Goal: Task Accomplishment & Management: Manage account settings

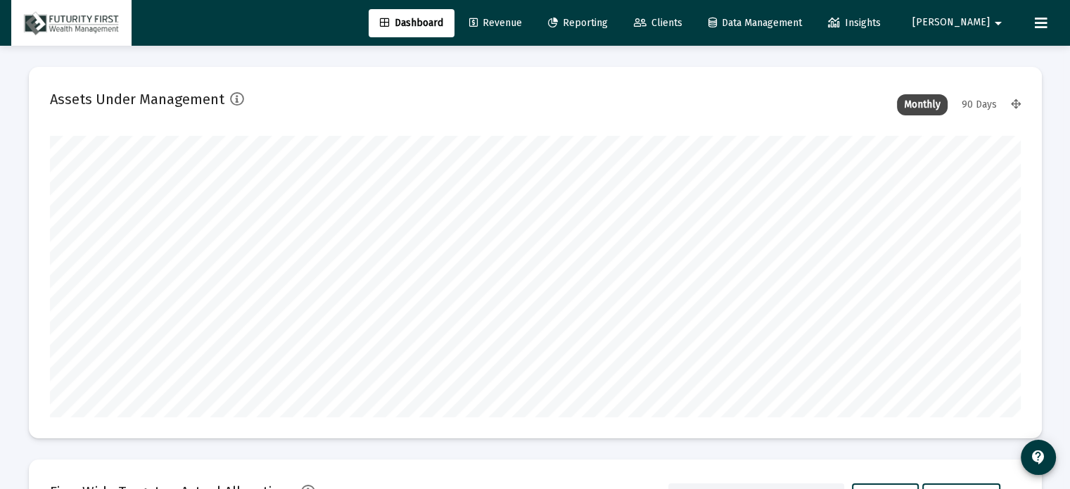
scroll to position [281, 523]
type input "[DATE]"
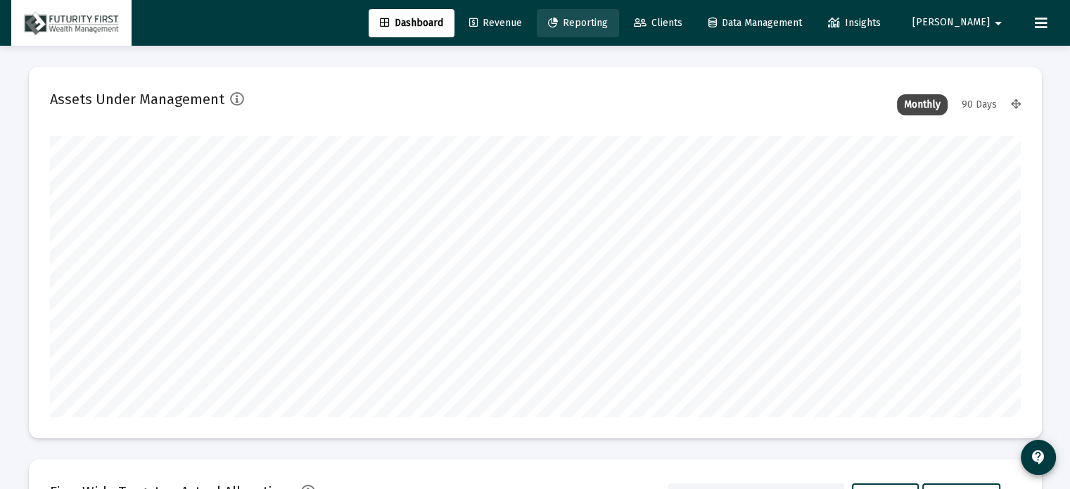
click at [608, 24] on span "Reporting" at bounding box center [578, 23] width 60 height 12
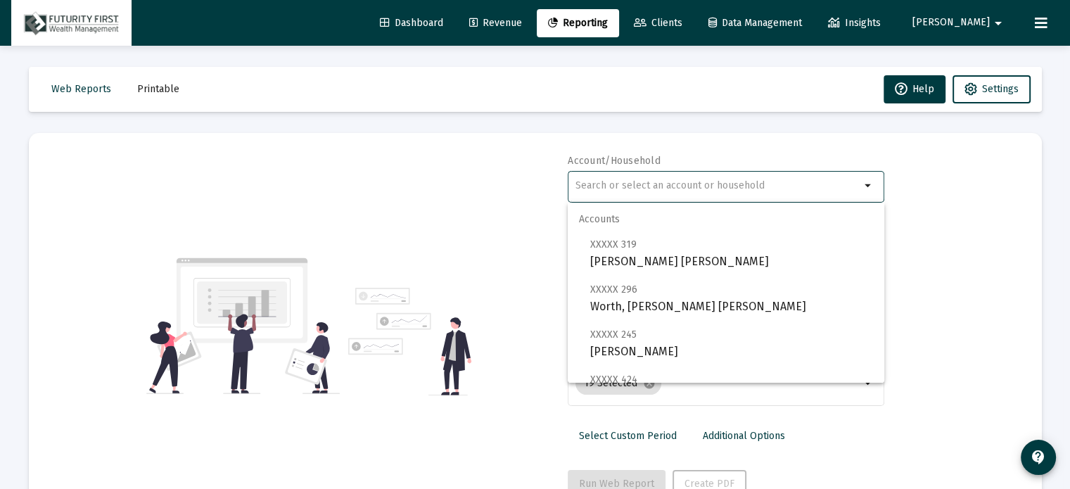
click at [625, 189] on input "text" at bounding box center [717, 185] width 285 height 11
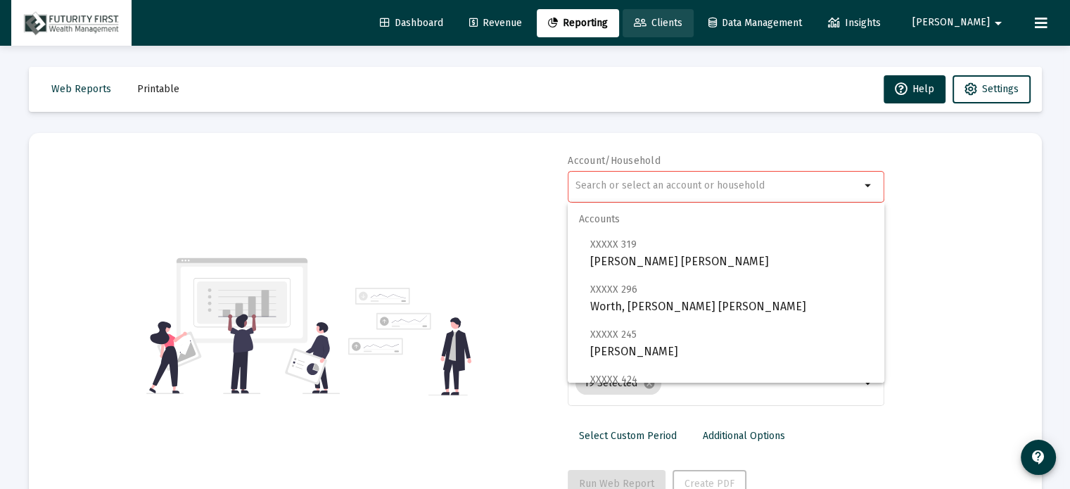
click at [682, 22] on span "Clients" at bounding box center [658, 23] width 49 height 12
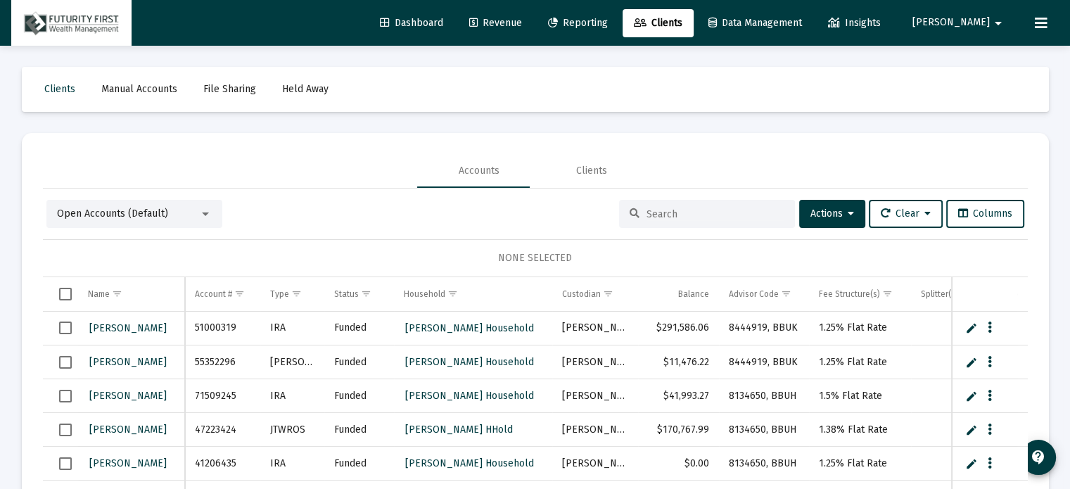
click at [163, 226] on div "Open Accounts (Default)" at bounding box center [134, 214] width 176 height 28
click at [206, 219] on mat-select "Open Accounts (Default)" at bounding box center [134, 214] width 155 height 14
click at [201, 217] on div at bounding box center [205, 213] width 13 height 11
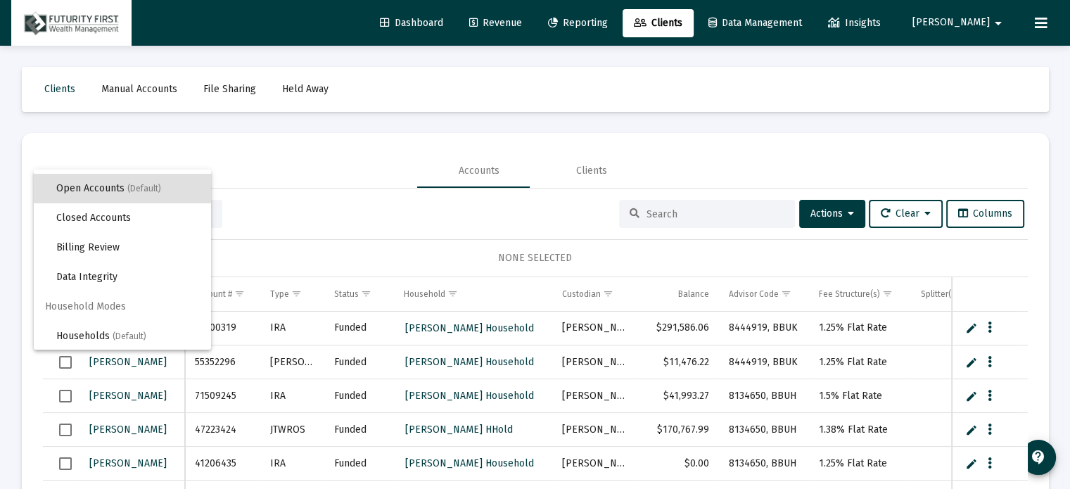
scroll to position [26, 0]
click at [124, 337] on span "(Default)" at bounding box center [130, 336] width 34 height 10
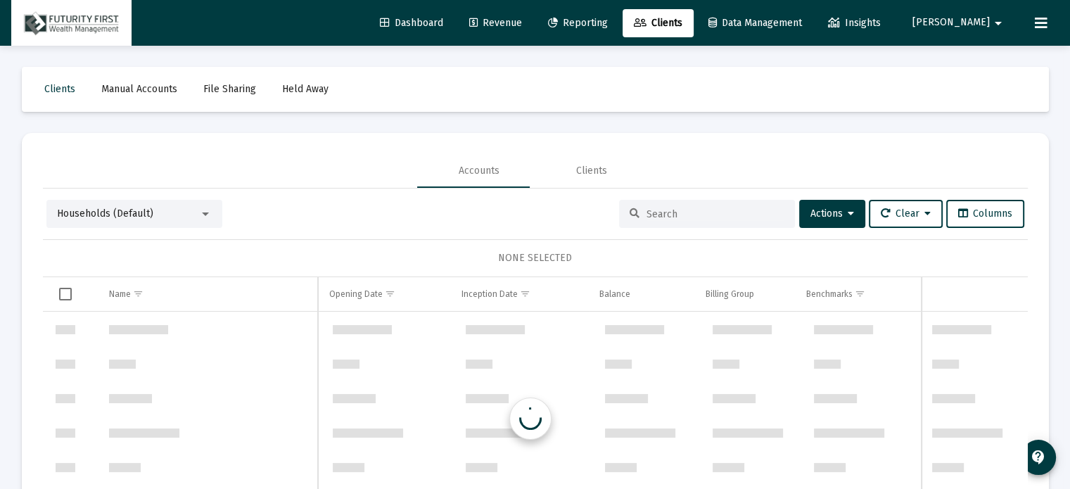
scroll to position [675, 0]
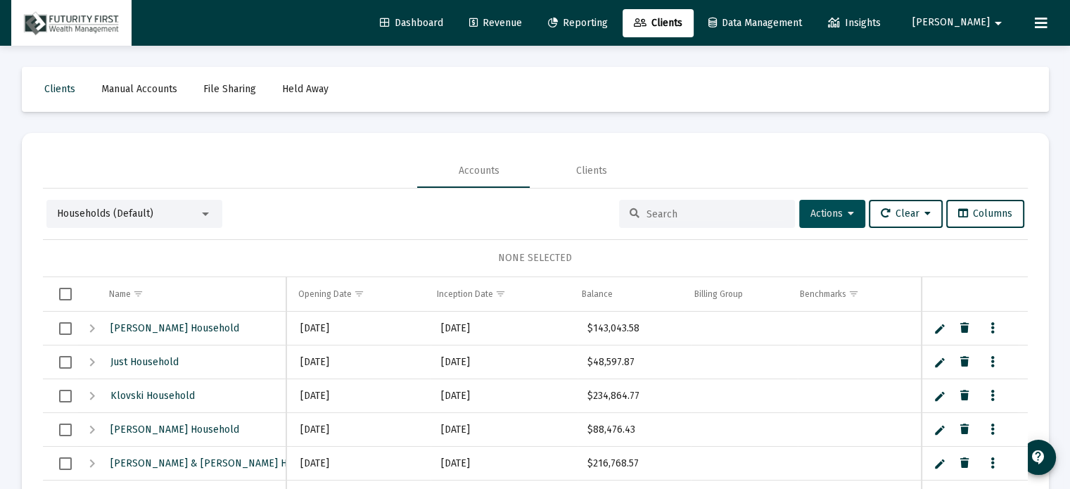
click at [843, 216] on button "Actions" at bounding box center [832, 214] width 66 height 28
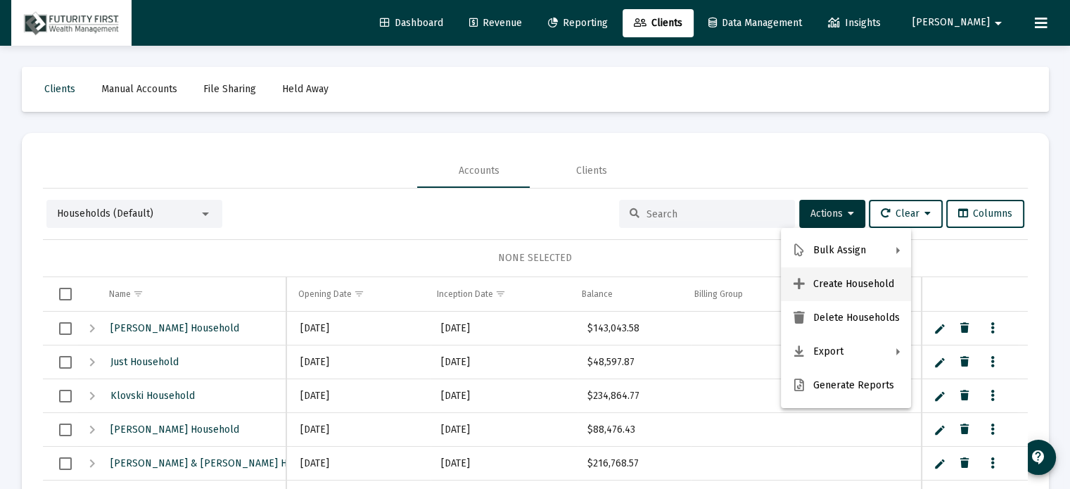
click at [853, 288] on button "Create Household" at bounding box center [846, 284] width 130 height 34
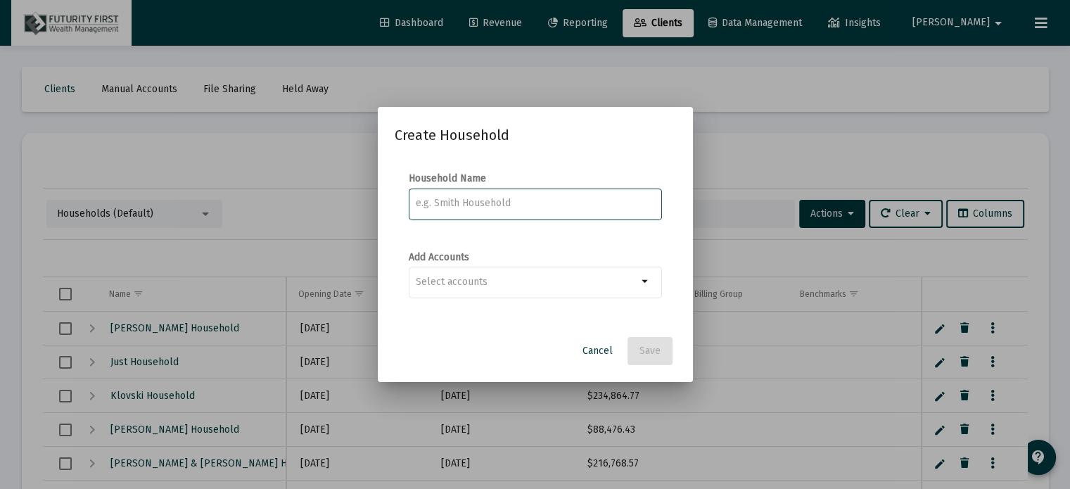
click at [506, 202] on input at bounding box center [535, 203] width 238 height 11
type input "M"
click at [464, 202] on input "Mc" at bounding box center [535, 203] width 238 height 11
type input "[PERSON_NAME] Household"
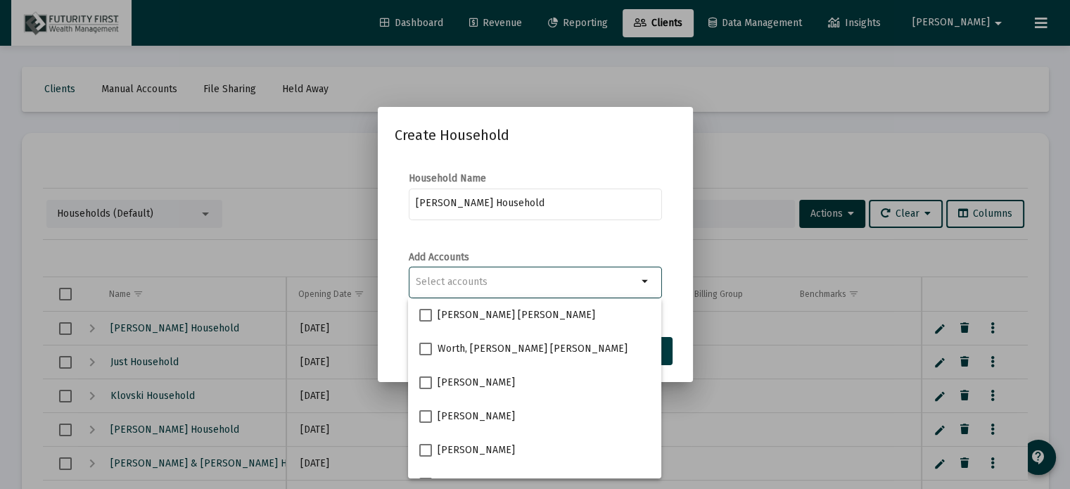
click at [485, 277] on input "Selection" at bounding box center [527, 281] width 222 height 11
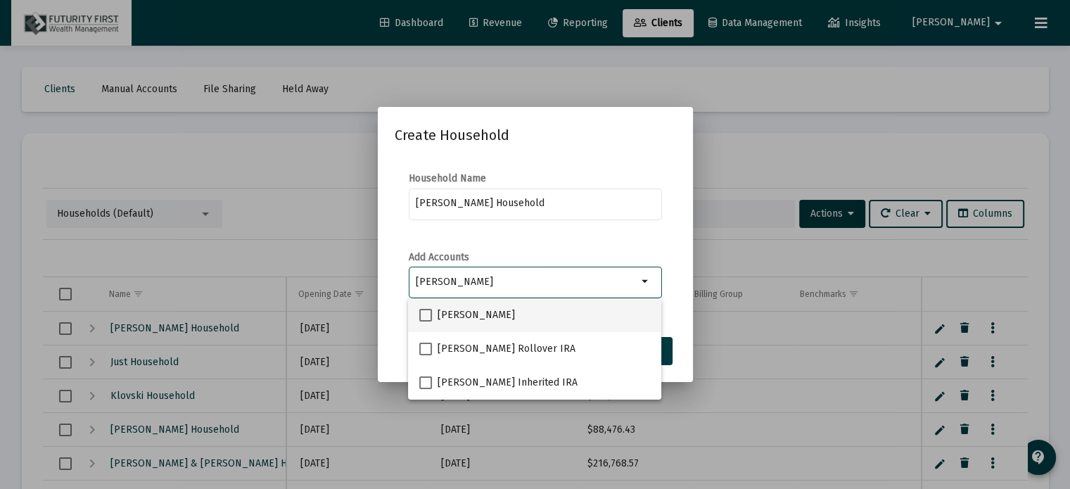
type input "[PERSON_NAME]"
click at [427, 315] on span at bounding box center [425, 315] width 13 height 13
click at [426, 321] on input "[PERSON_NAME]" at bounding box center [425, 321] width 1 height 1
checkbox input "true"
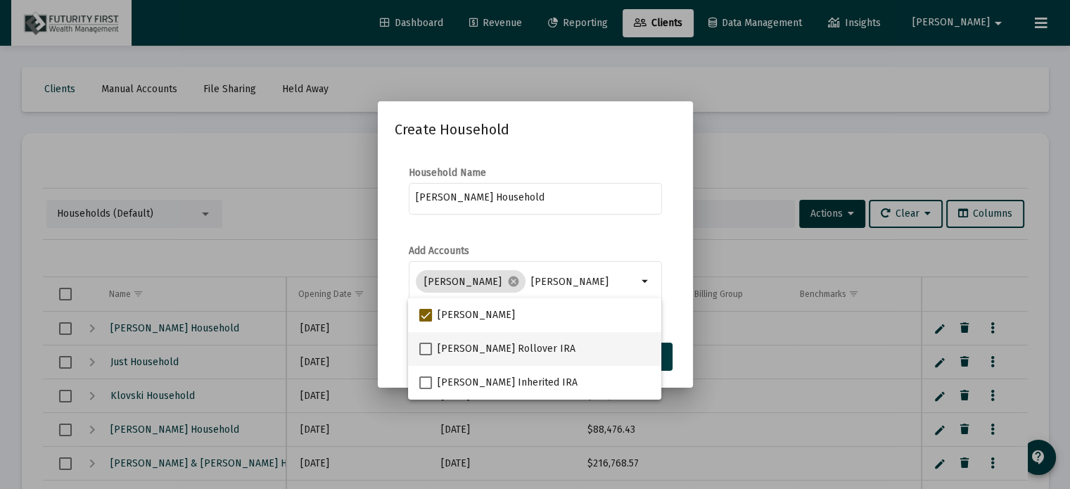
click at [417, 352] on mat-option "[PERSON_NAME] Rollover IRA" at bounding box center [534, 349] width 253 height 34
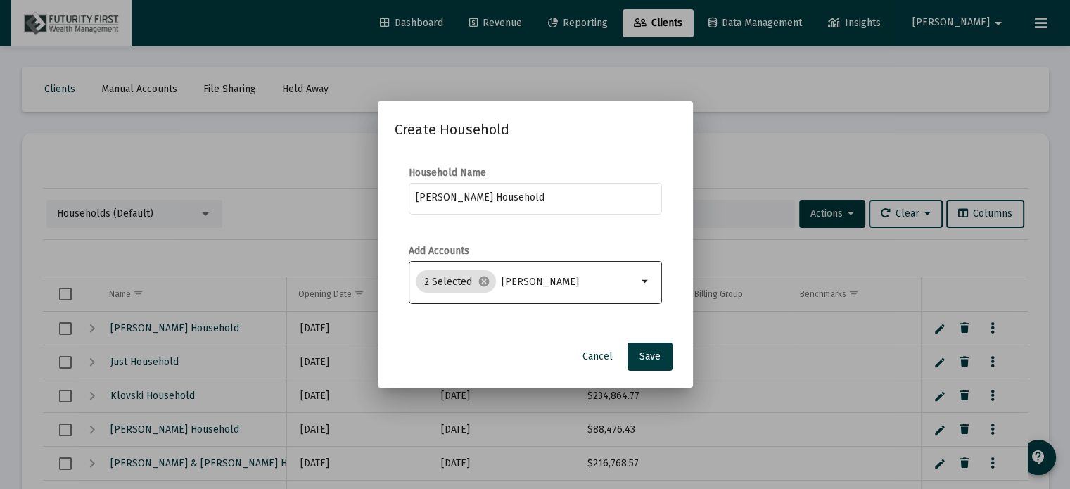
click at [647, 286] on mat-icon "arrow_drop_down" at bounding box center [645, 281] width 17 height 17
click at [644, 281] on mat-icon "arrow_drop_down" at bounding box center [645, 281] width 17 height 17
click at [481, 282] on mat-icon "cancel" at bounding box center [484, 281] width 13 height 13
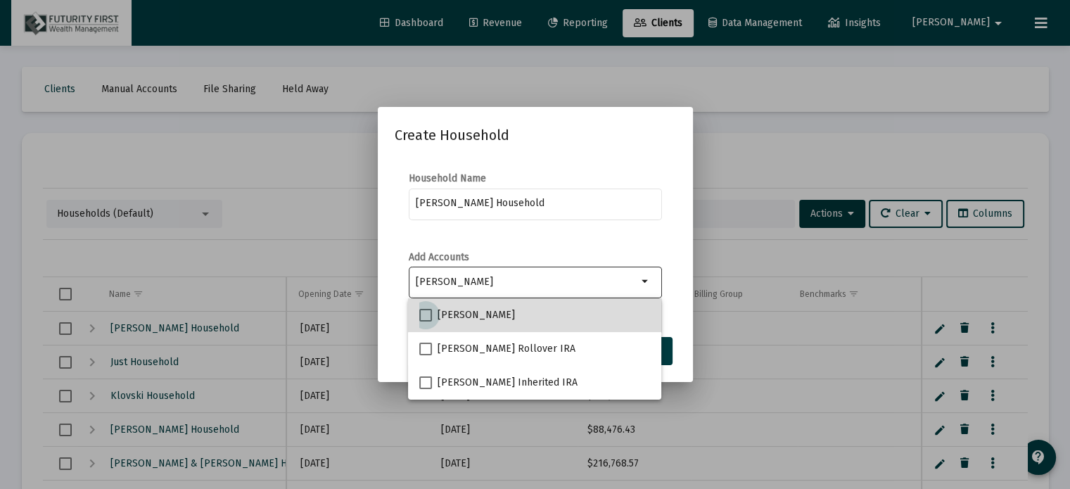
click at [425, 312] on span at bounding box center [425, 315] width 13 height 13
click at [425, 321] on input "[PERSON_NAME]" at bounding box center [425, 321] width 1 height 1
checkbox input "true"
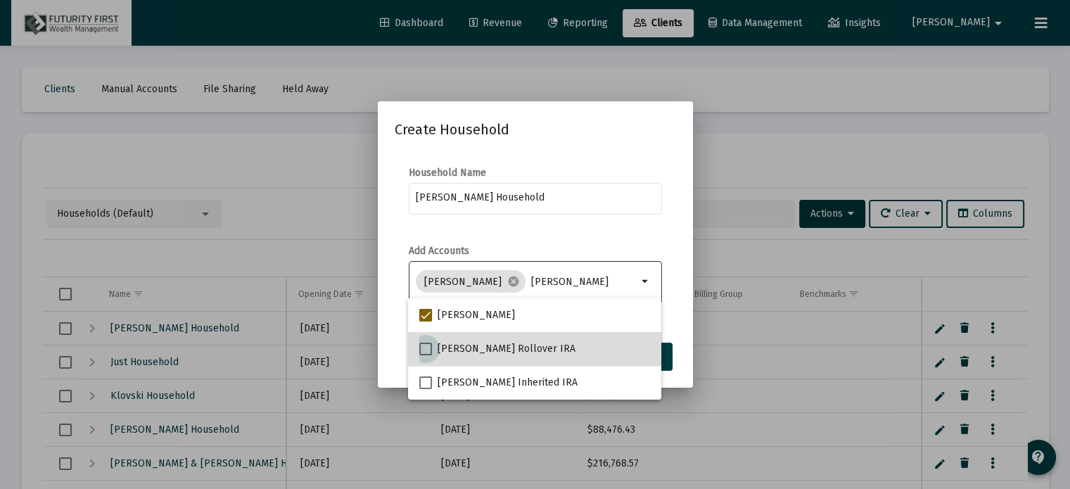
click at [428, 348] on span at bounding box center [425, 349] width 13 height 13
click at [426, 355] on input "[PERSON_NAME] Rollover IRA" at bounding box center [425, 355] width 1 height 1
checkbox input "true"
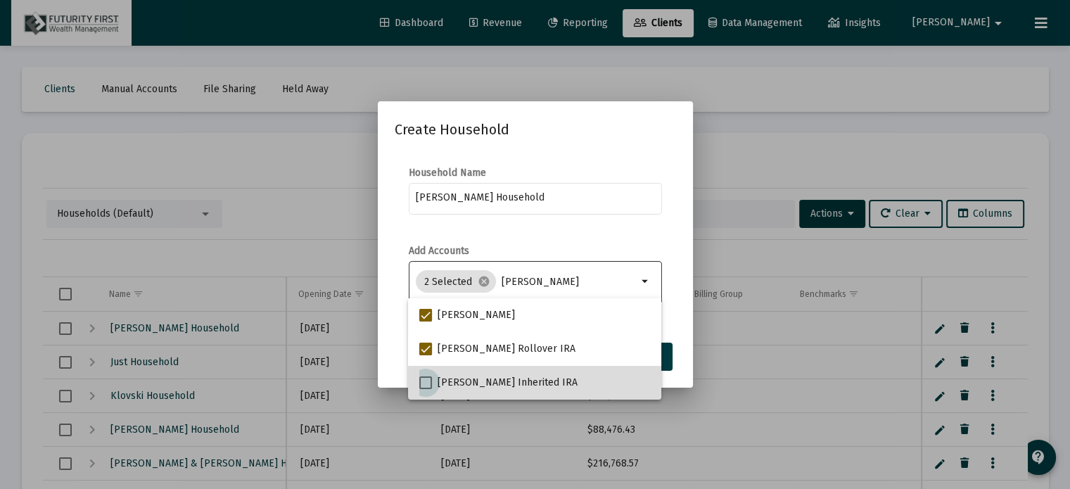
click at [425, 376] on span at bounding box center [425, 382] width 13 height 13
click at [425, 389] on input "[PERSON_NAME] Inherited IRA" at bounding box center [425, 389] width 1 height 1
checkbox input "true"
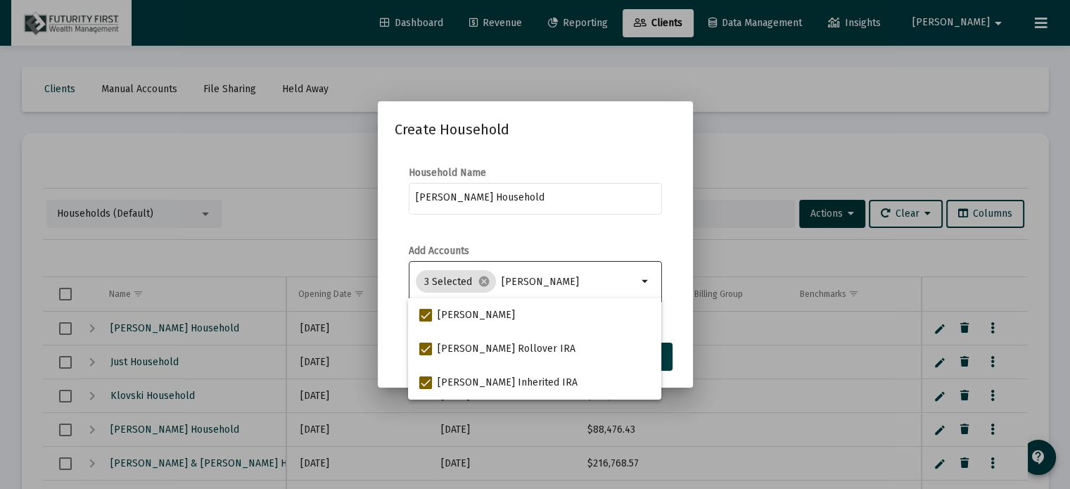
click at [673, 329] on mat-dialog-content "Household Name [PERSON_NAME] Household Add Accounts 3 Selected cancel [PERSON_N…" at bounding box center [535, 243] width 315 height 182
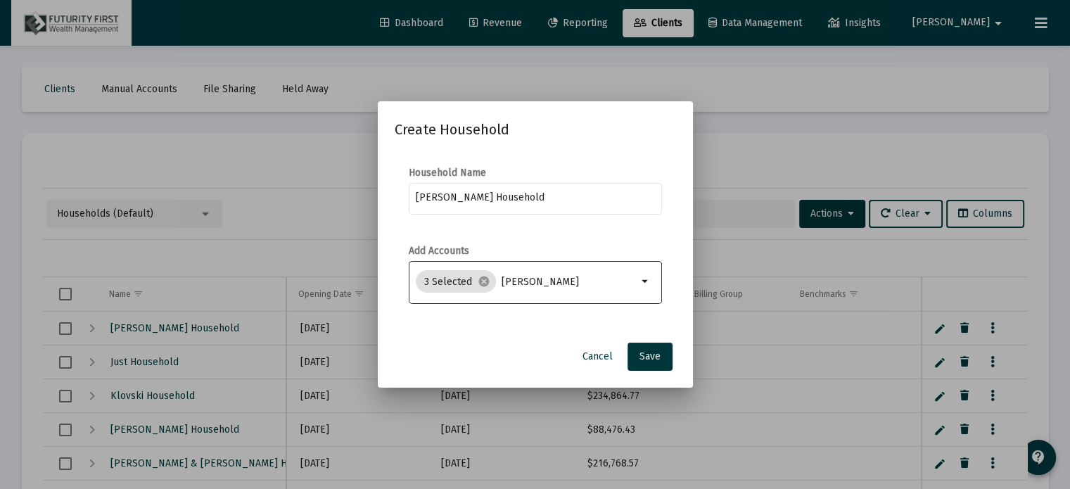
drag, startPoint x: 657, startPoint y: 359, endPoint x: 685, endPoint y: 313, distance: 54.3
click at [676, 313] on div "Create Household Household Name [PERSON_NAME] Household Add Accounts 3 Selected…" at bounding box center [535, 244] width 281 height 252
